Goal: Task Accomplishment & Management: Manage account settings

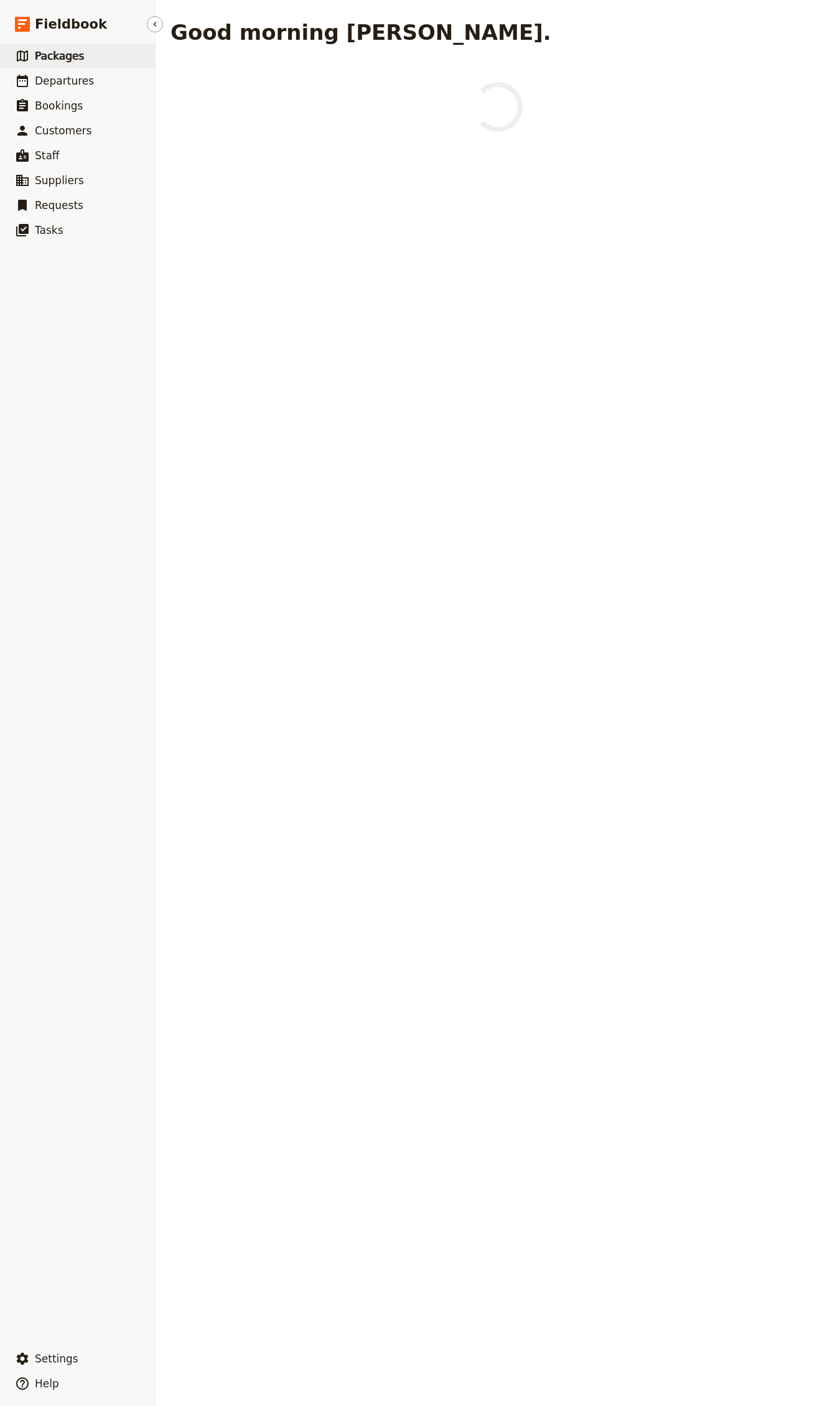
click at [77, 64] on link "​ Packages" at bounding box center [77, 55] width 155 height 24
click at [78, 77] on span "Departures" at bounding box center [63, 81] width 59 height 13
select select "CREATED_AT"
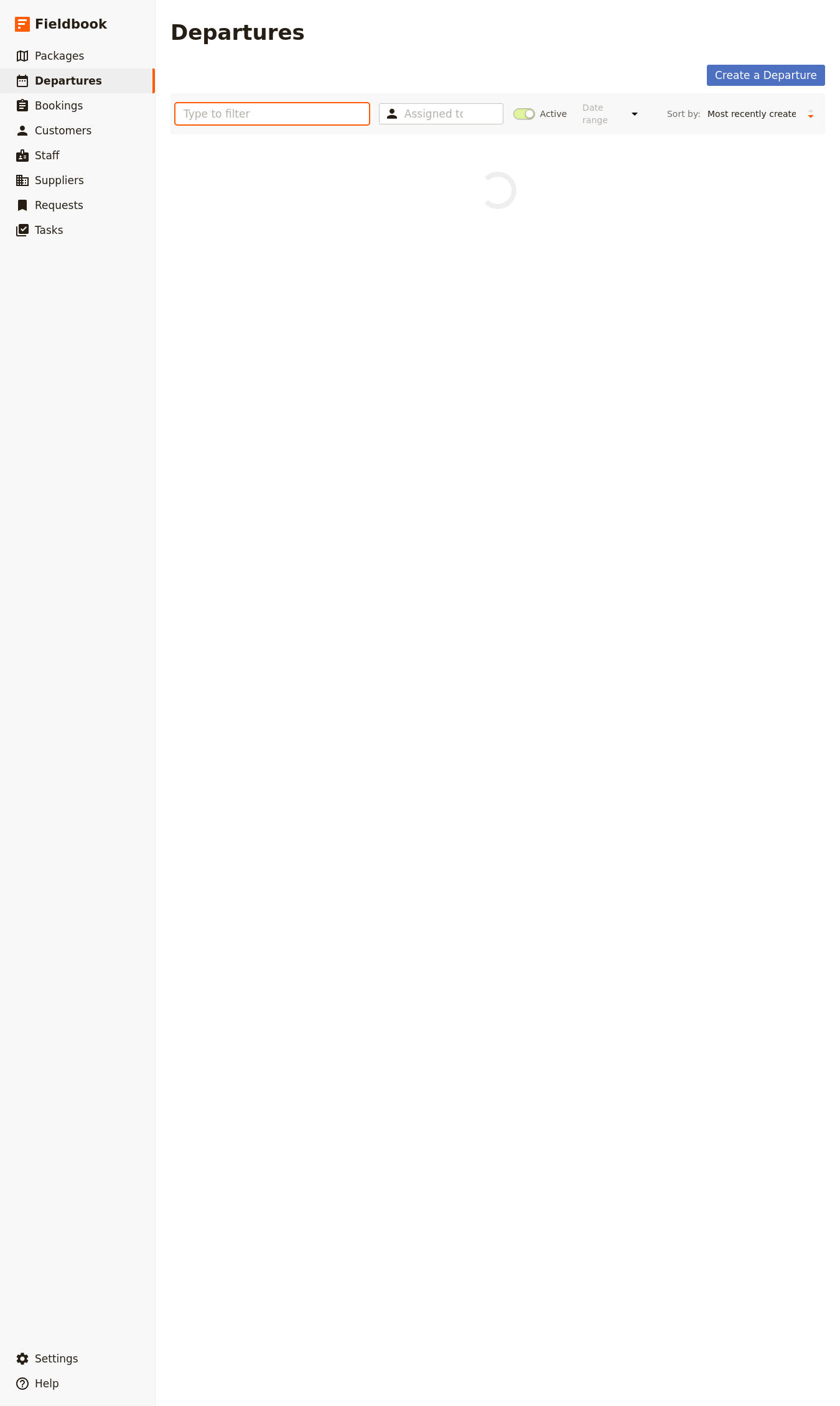
click at [200, 113] on input "text" at bounding box center [271, 113] width 193 height 21
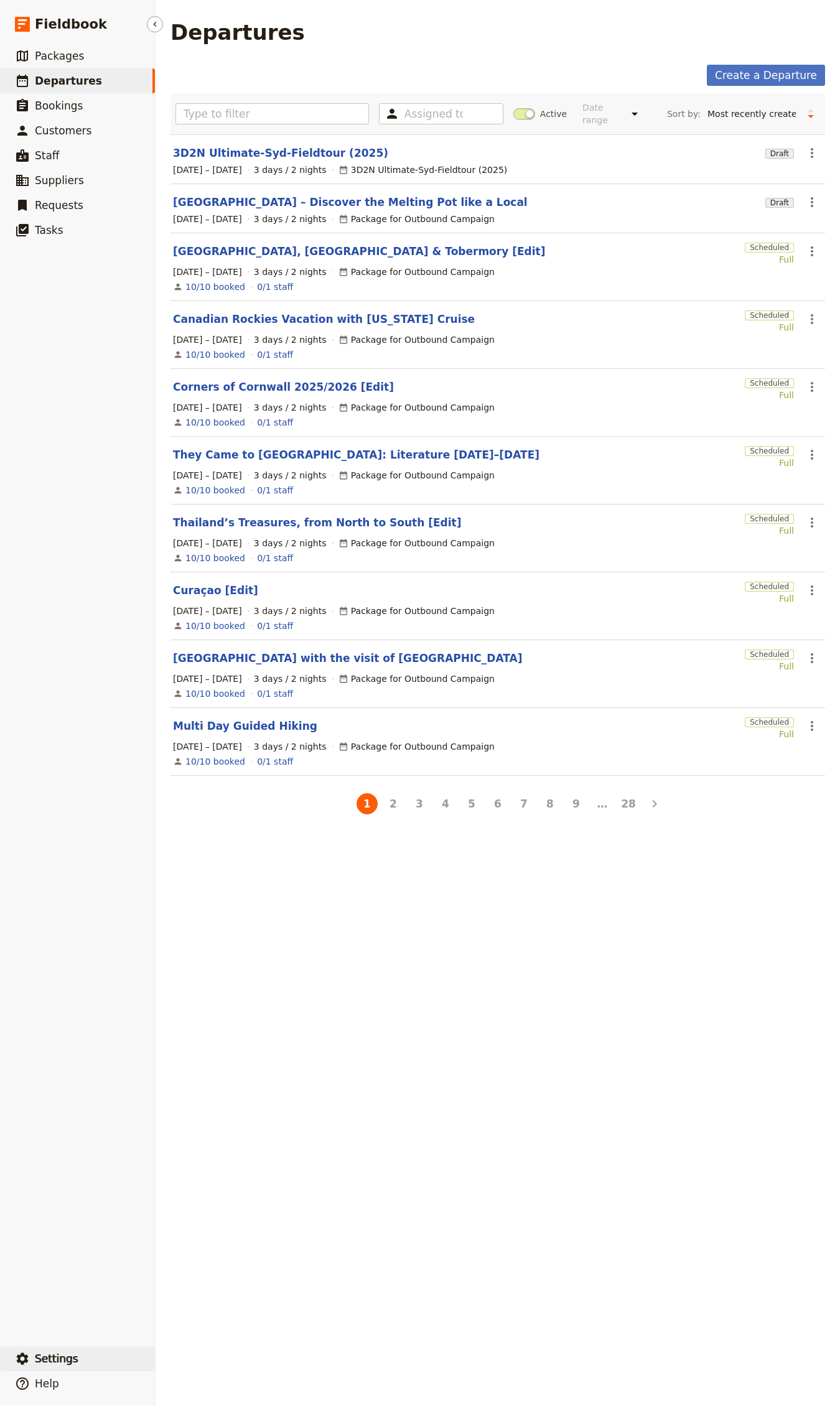
drag, startPoint x: 94, startPoint y: 1375, endPoint x: 100, endPoint y: 1367, distance: 10.0
click at [94, 1375] on button "​ Help" at bounding box center [77, 1383] width 155 height 24
click at [100, 1367] on button "​ Settings" at bounding box center [77, 1358] width 155 height 24
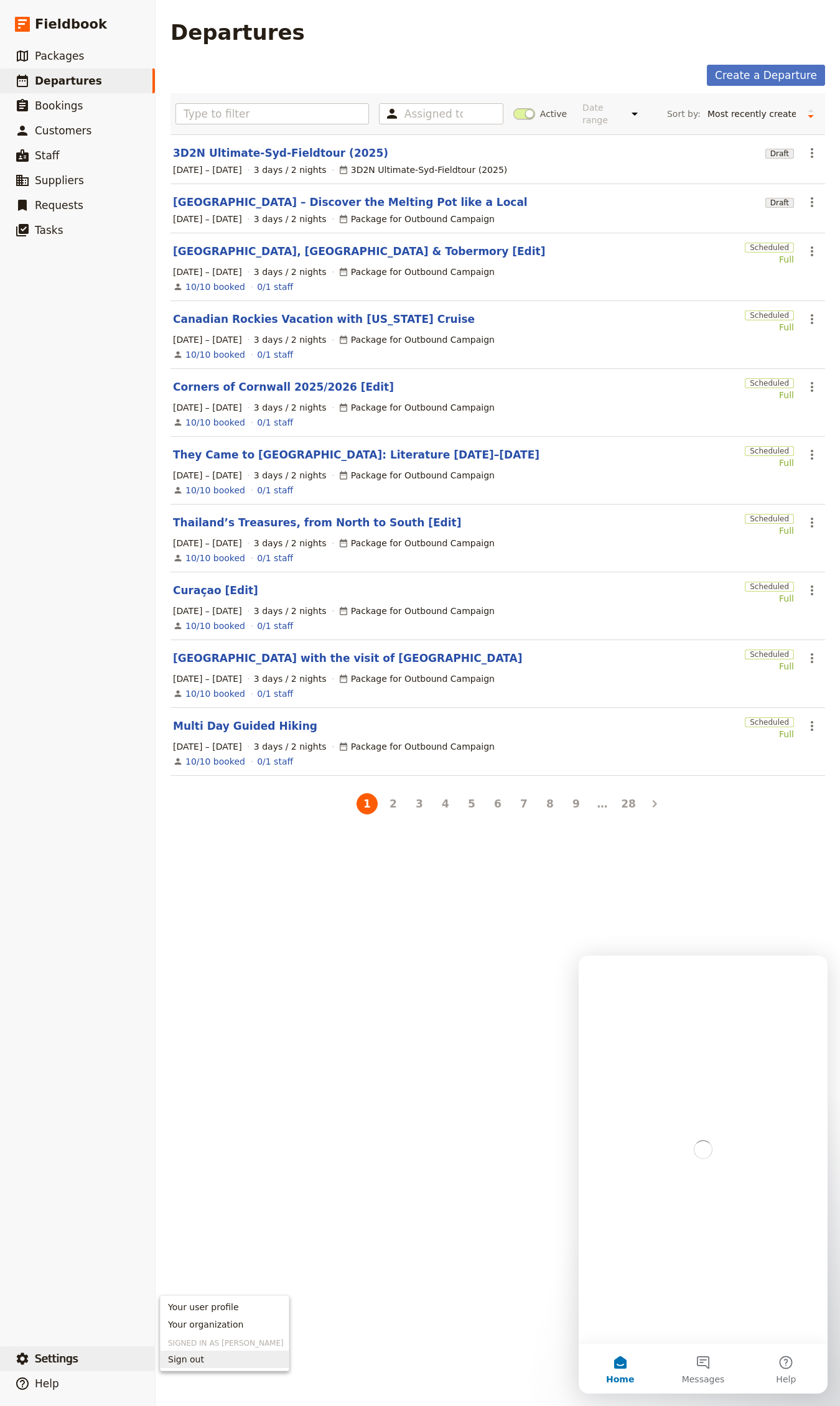
click at [199, 1358] on span "Sign out" at bounding box center [186, 1360] width 36 height 13
